Goal: Transaction & Acquisition: Purchase product/service

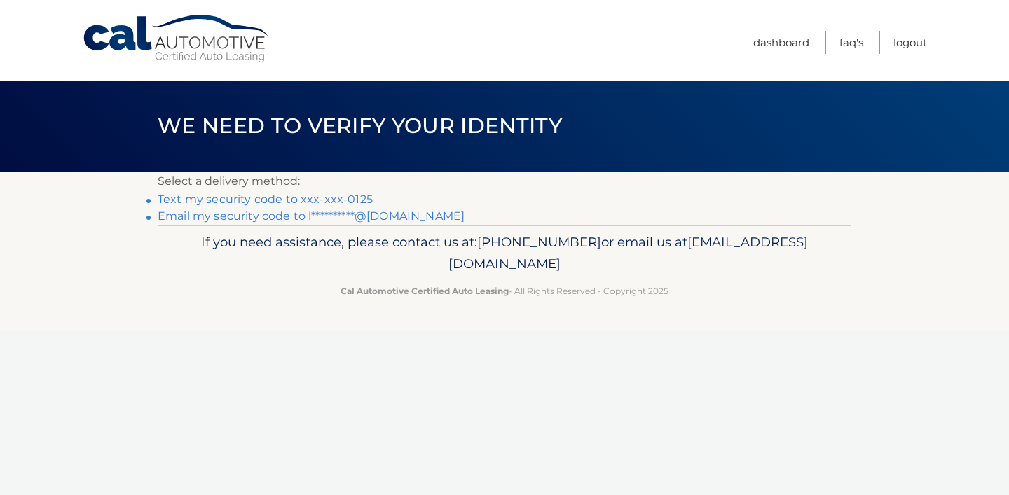
click at [346, 198] on link "Text my security code to xxx-xxx-0125" at bounding box center [265, 199] width 215 height 13
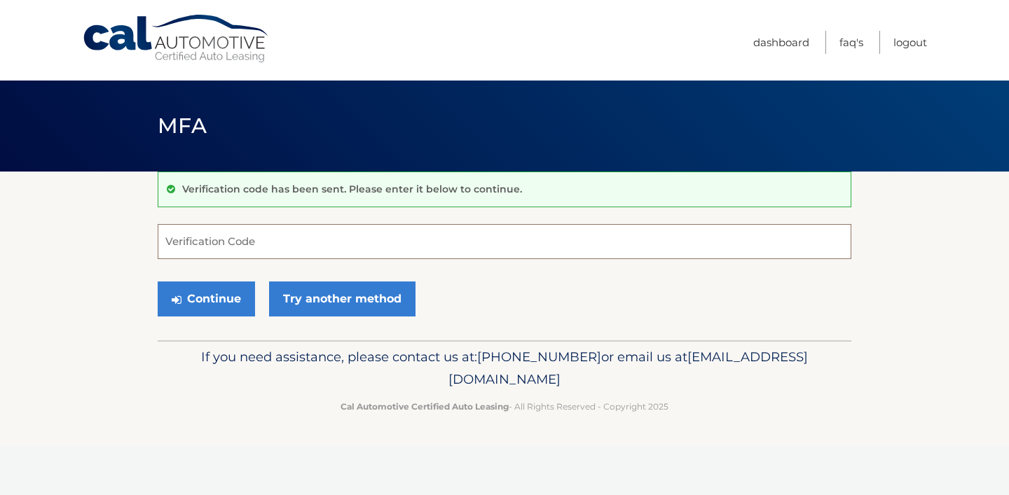
click at [296, 235] on input "Verification Code" at bounding box center [505, 241] width 694 height 35
type input "720651"
click at [216, 299] on button "Continue" at bounding box center [206, 299] width 97 height 35
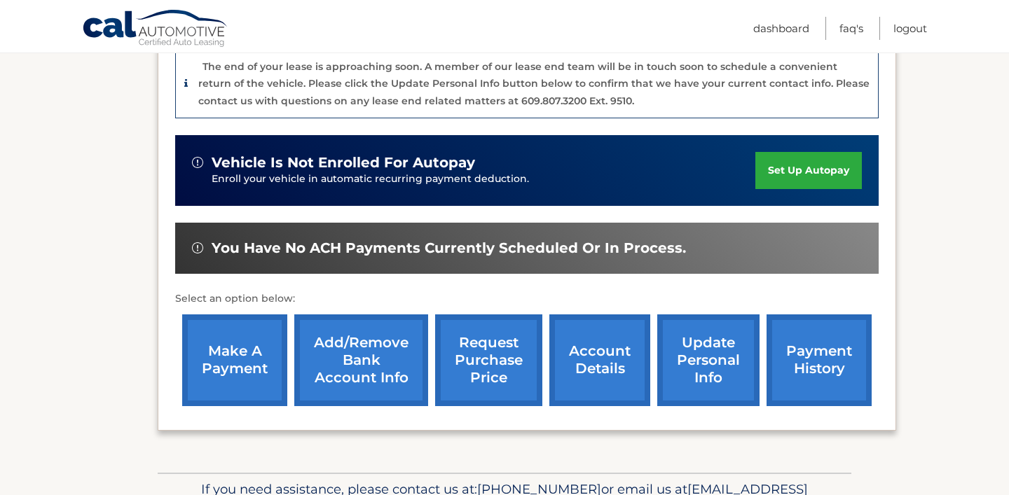
scroll to position [364, 0]
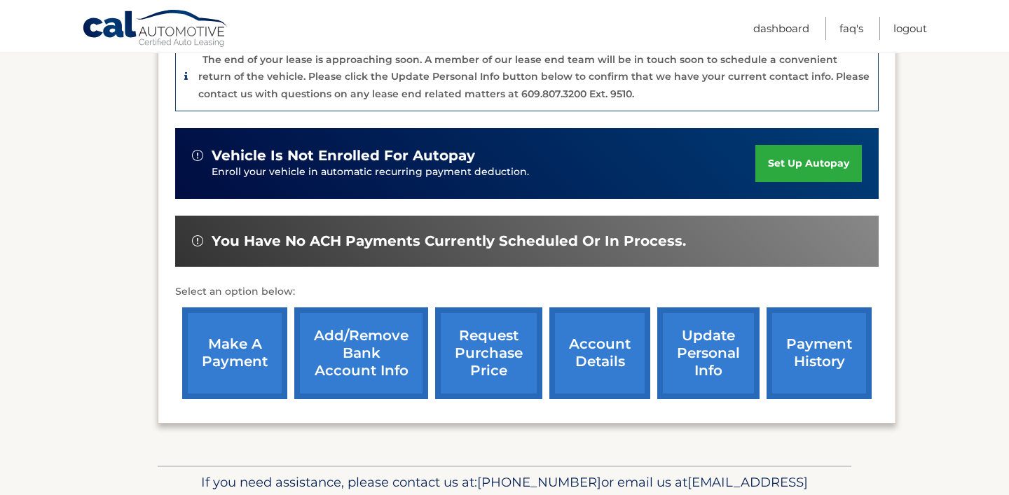
click at [237, 352] on link "make a payment" at bounding box center [234, 354] width 105 height 92
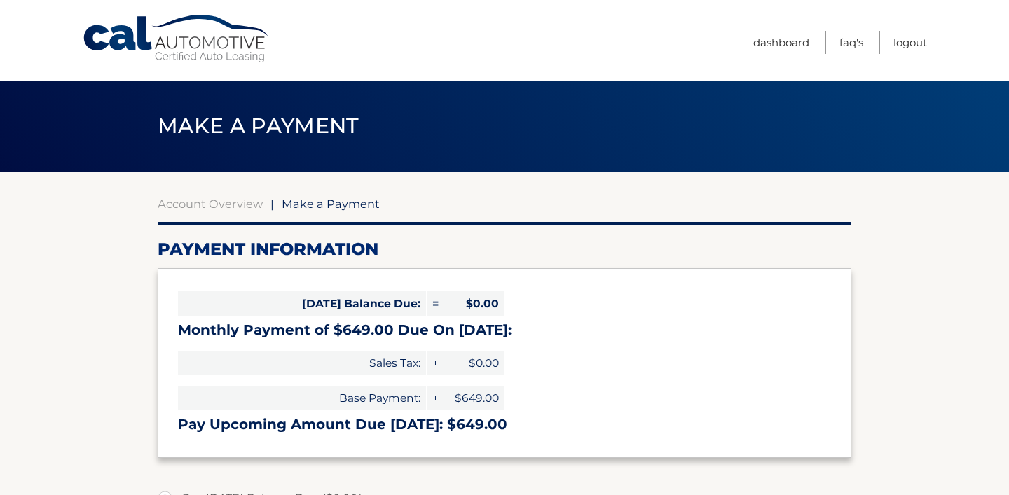
select select "ZDYwOWFhNjUtY2Q3OS00ZDc0LTg0NmEtMzg0MTkzYzRjNzQ2"
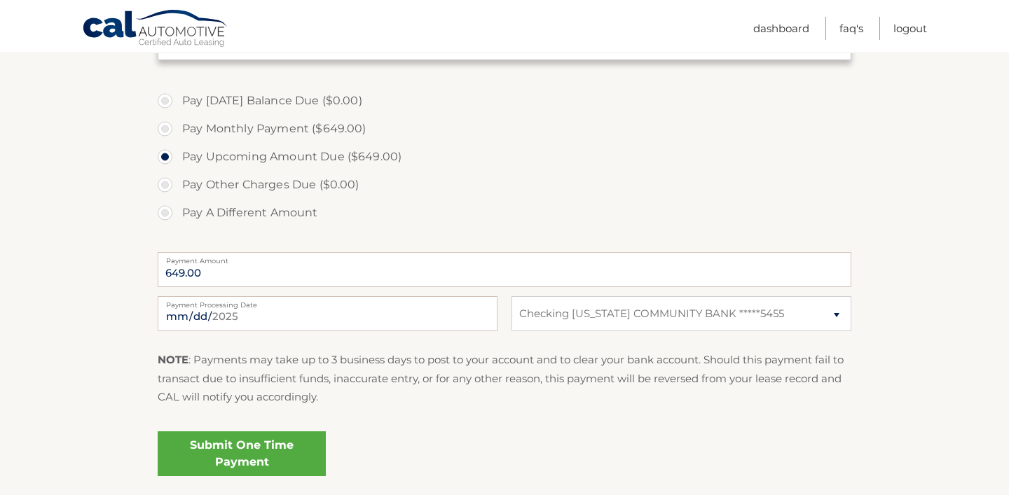
scroll to position [399, 0]
click at [244, 467] on link "Submit One Time Payment" at bounding box center [242, 452] width 168 height 45
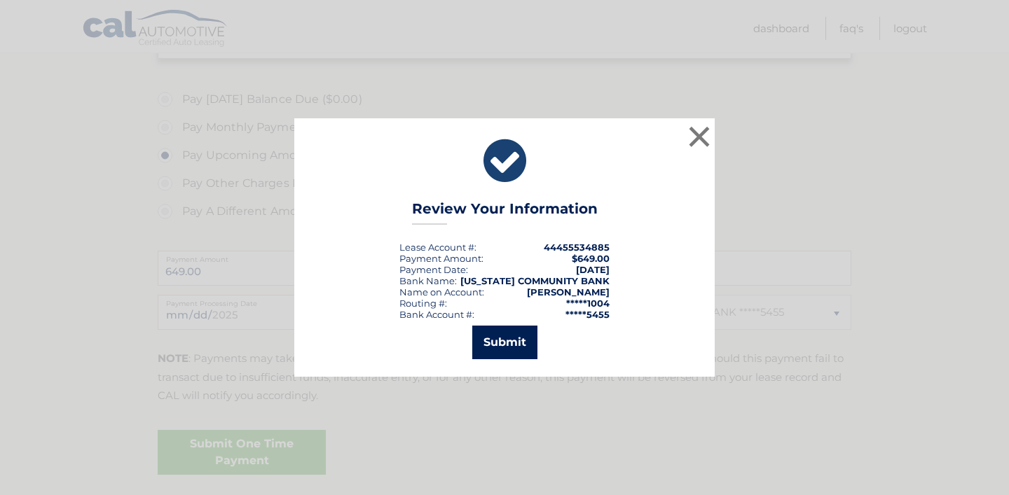
click at [517, 352] on button "Submit" at bounding box center [504, 343] width 65 height 34
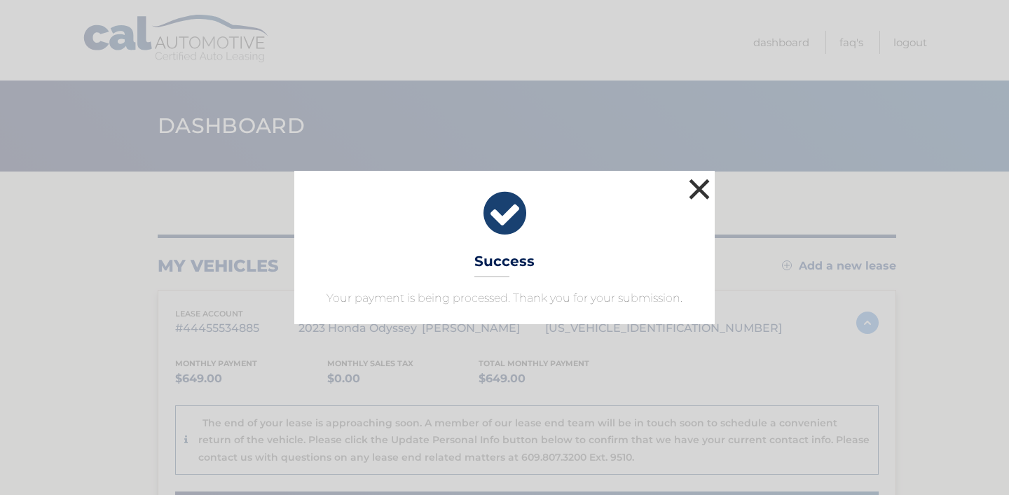
click at [700, 188] on button "×" at bounding box center [699, 189] width 28 height 28
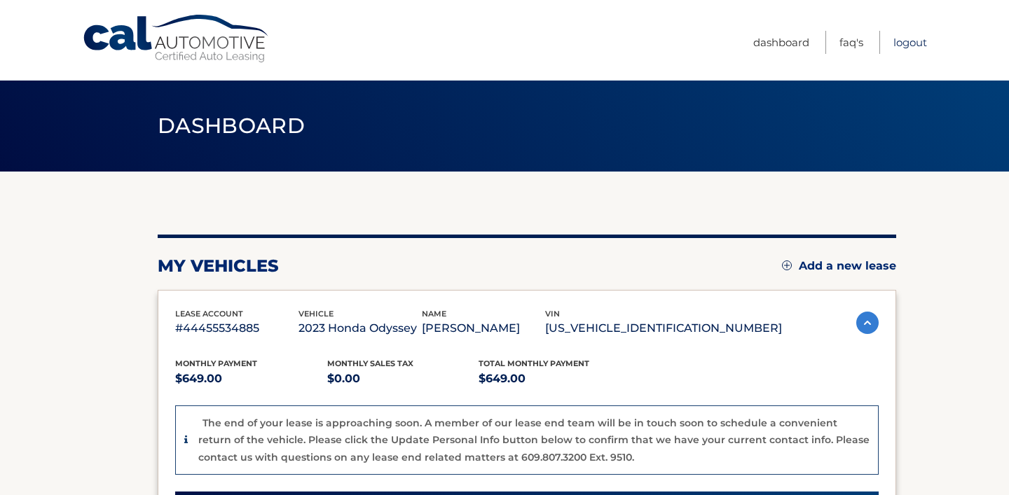
click at [906, 44] on link "Logout" at bounding box center [910, 42] width 34 height 23
